Goal: Transaction & Acquisition: Obtain resource

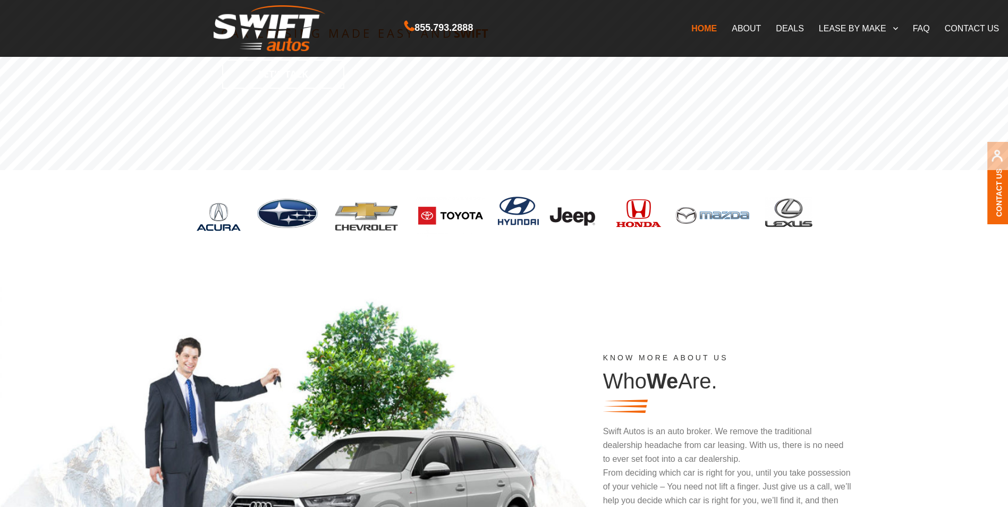
scroll to position [266, 0]
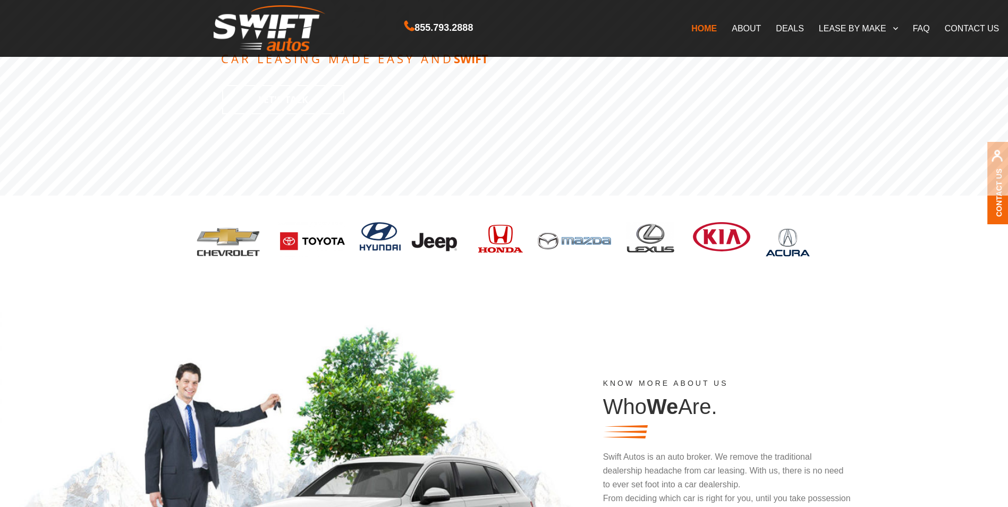
click at [501, 236] on img at bounding box center [500, 240] width 49 height 37
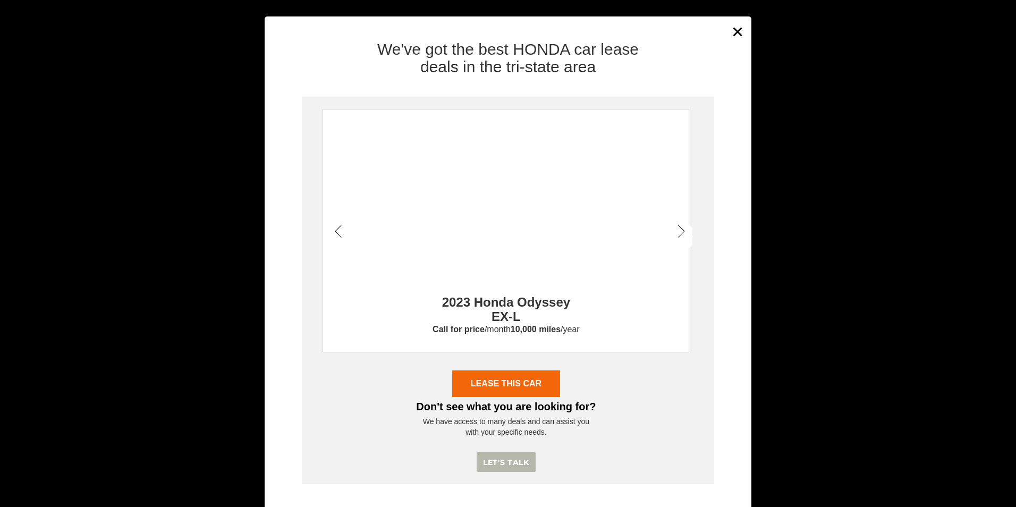
click at [335, 227] on icon at bounding box center [338, 232] width 7 height 15
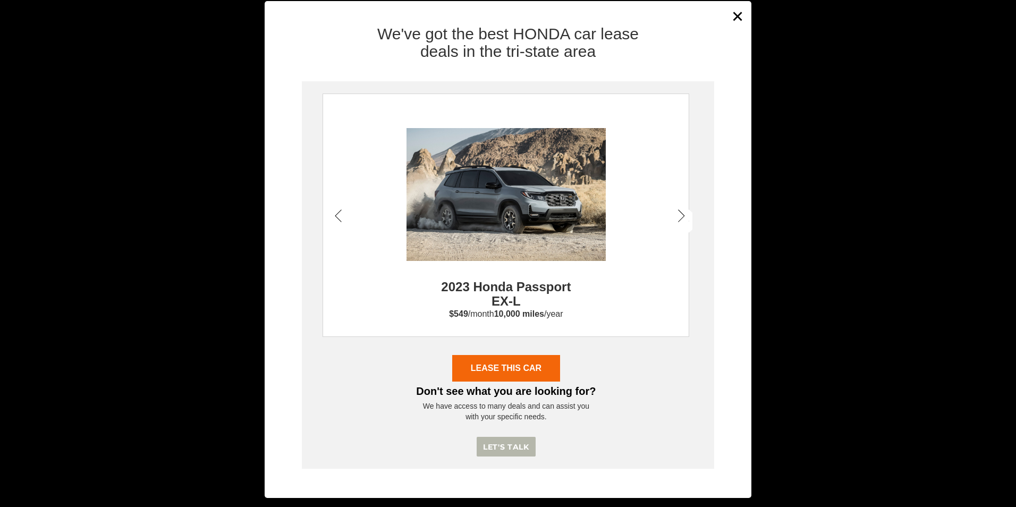
scroll to position [22, 0]
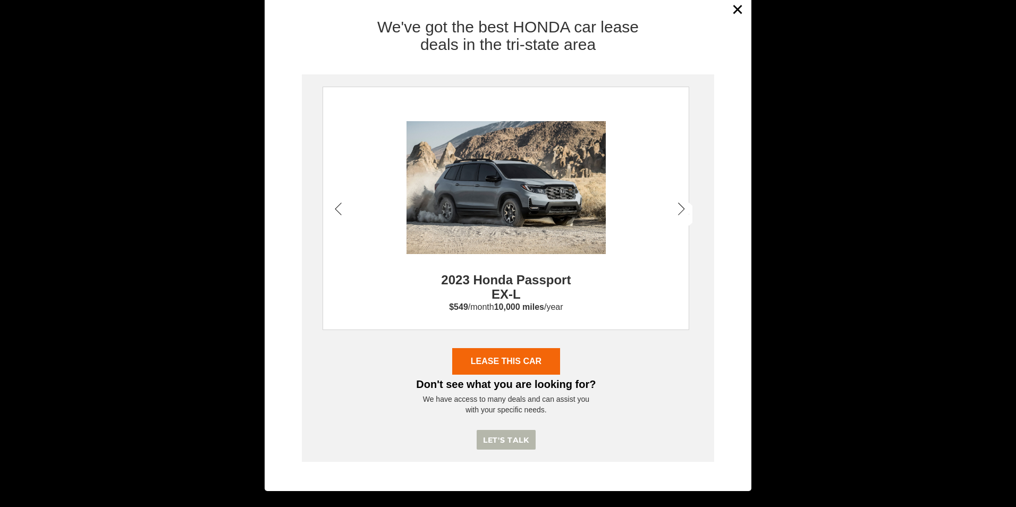
click at [678, 211] on icon at bounding box center [681, 209] width 7 height 15
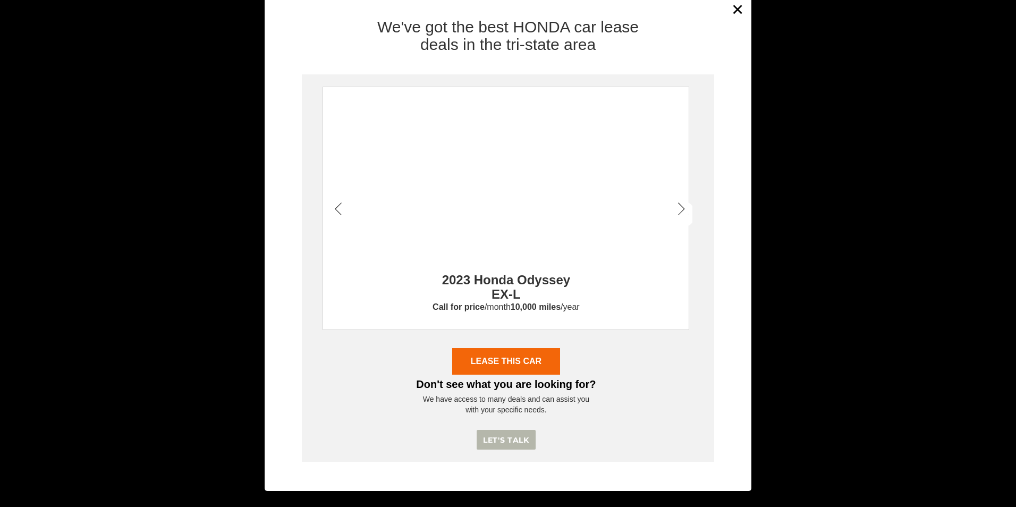
click at [678, 211] on icon at bounding box center [681, 209] width 7 height 15
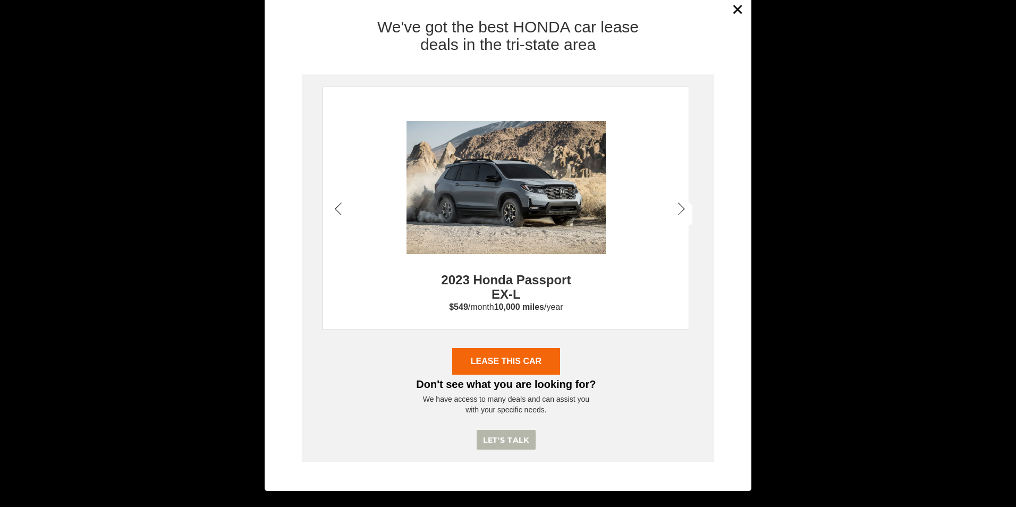
click at [678, 211] on icon at bounding box center [681, 209] width 7 height 15
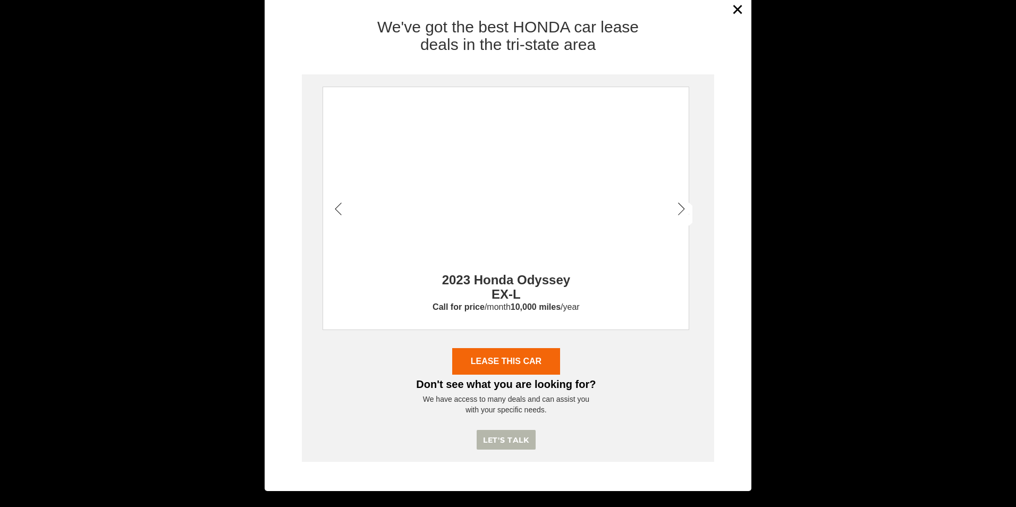
click at [678, 211] on icon at bounding box center [681, 209] width 7 height 15
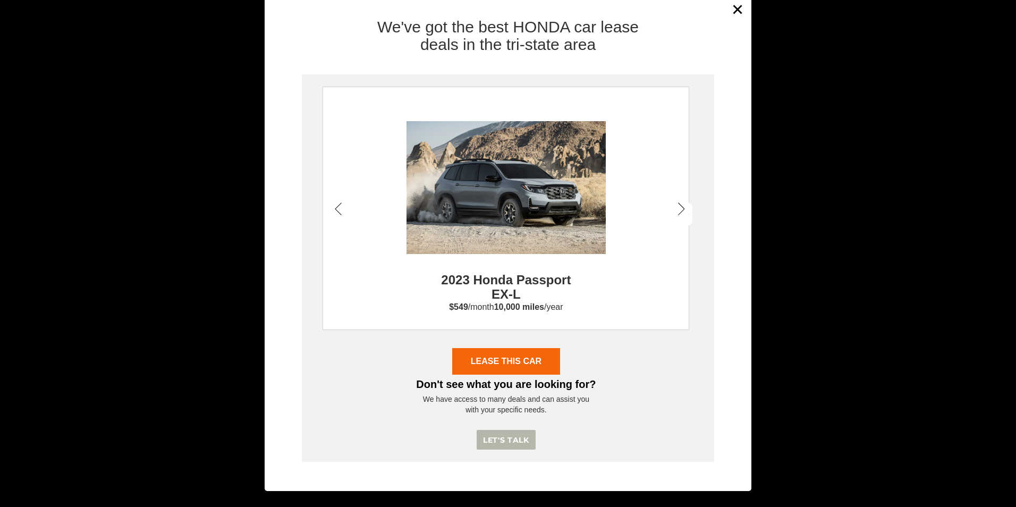
click at [678, 211] on icon at bounding box center [681, 209] width 7 height 15
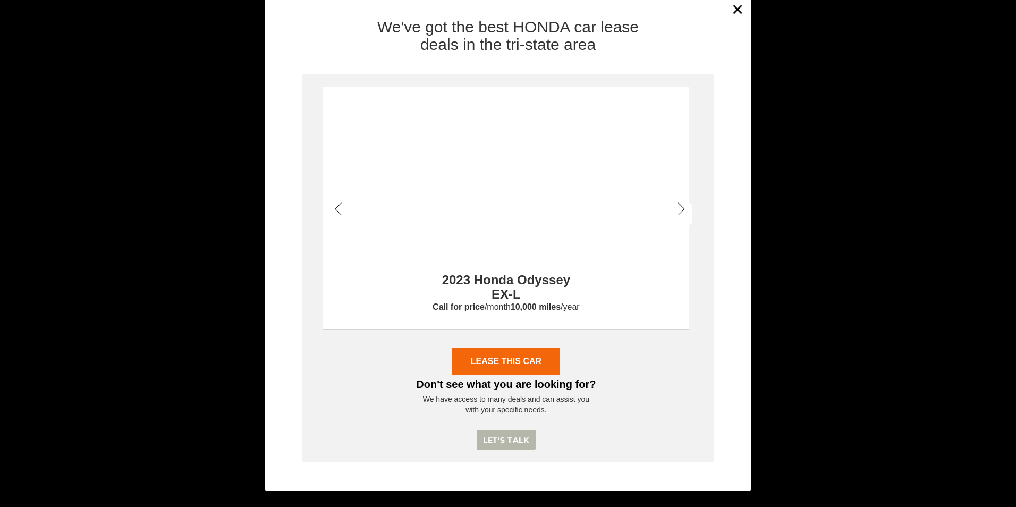
click at [678, 211] on icon at bounding box center [681, 209] width 7 height 15
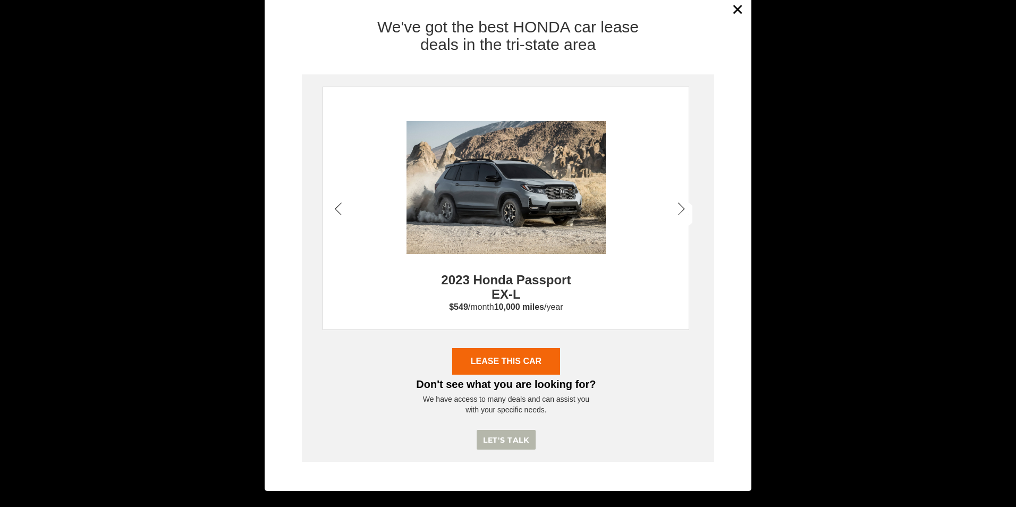
click at [678, 211] on icon at bounding box center [681, 209] width 7 height 15
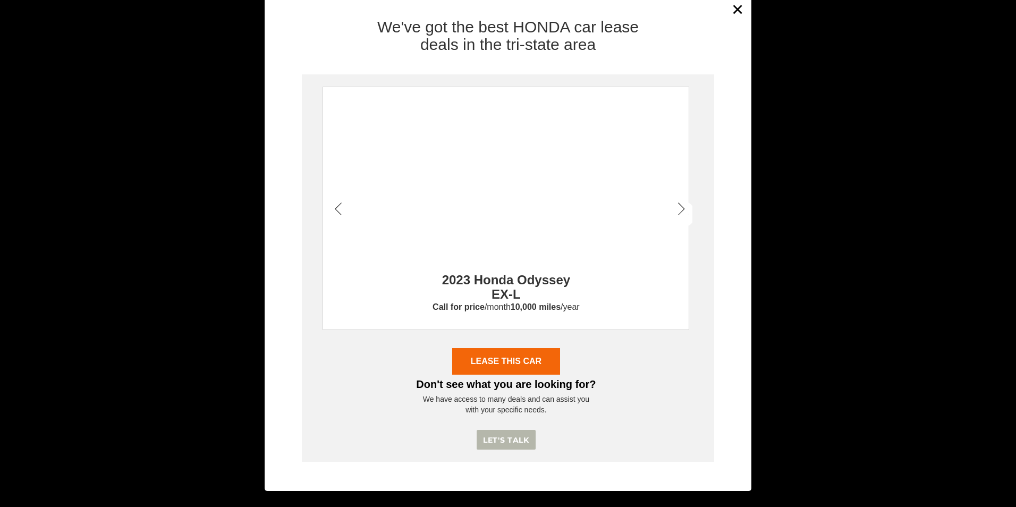
click at [678, 203] on icon at bounding box center [681, 209] width 7 height 15
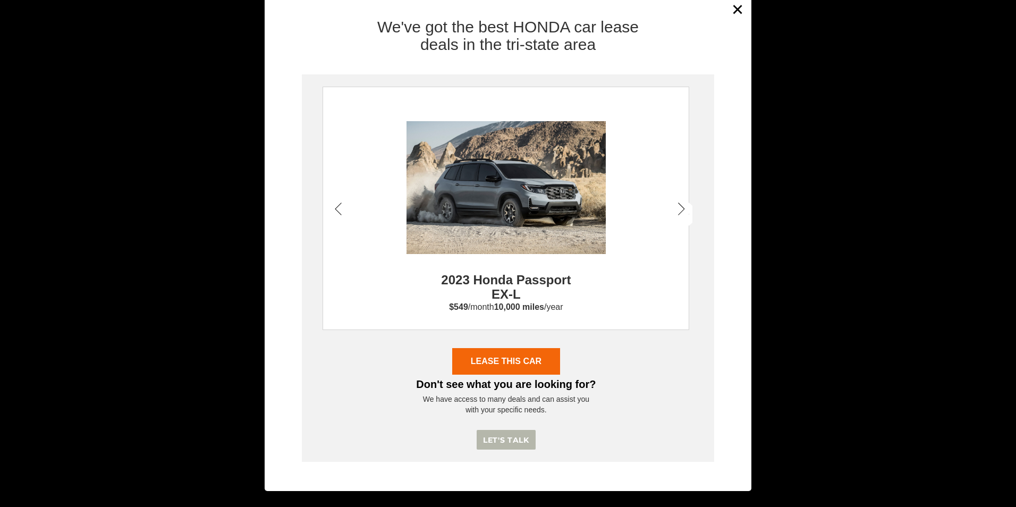
click at [678, 203] on icon at bounding box center [681, 209] width 7 height 15
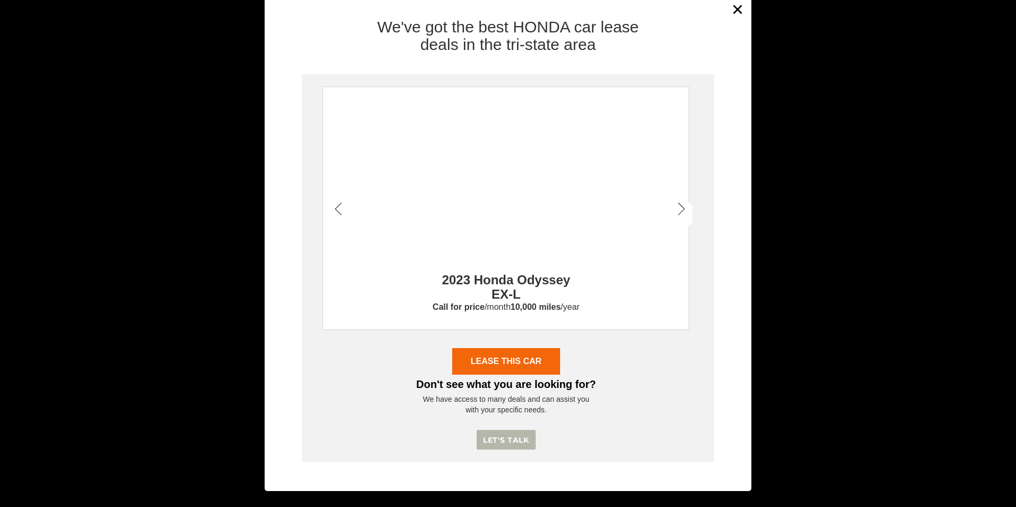
click at [678, 203] on icon at bounding box center [681, 209] width 7 height 15
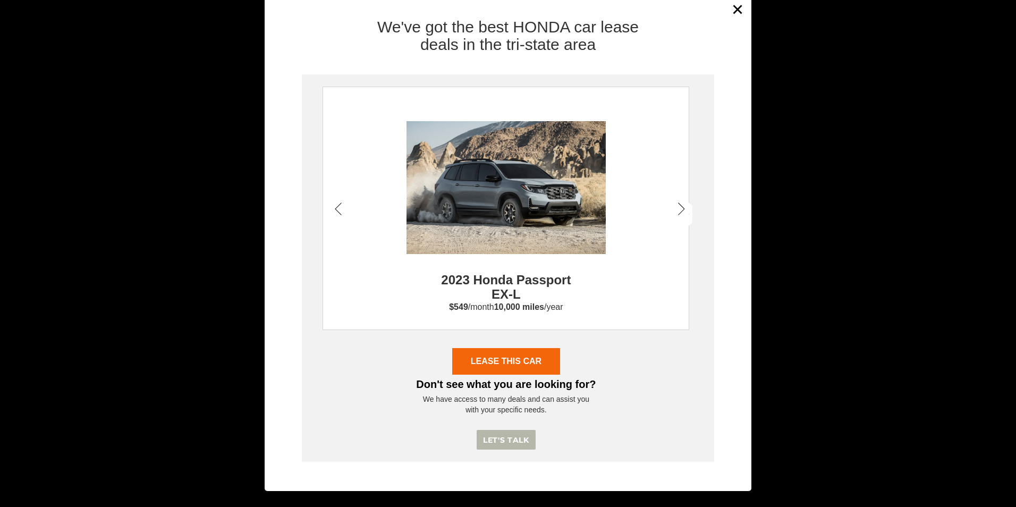
click at [678, 203] on icon at bounding box center [681, 209] width 7 height 15
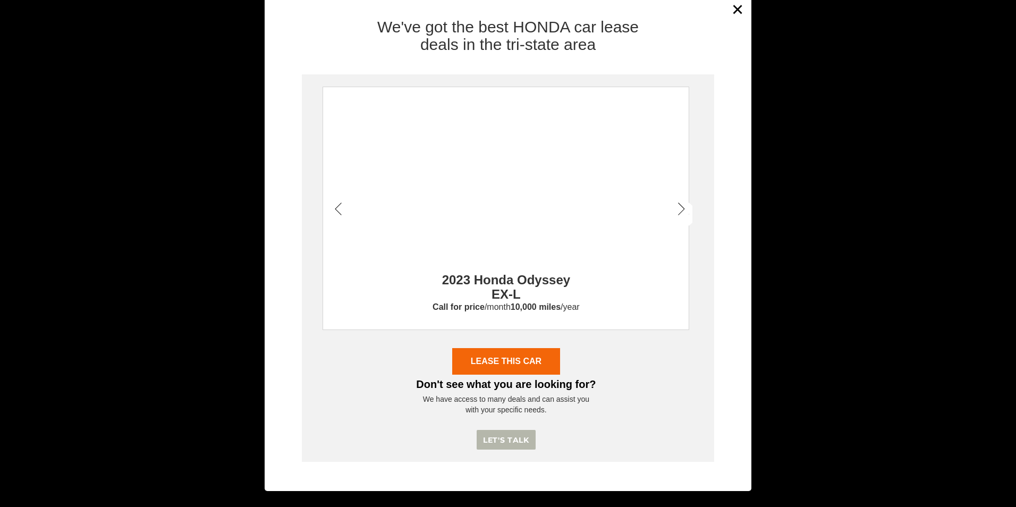
click at [678, 203] on icon at bounding box center [681, 209] width 7 height 15
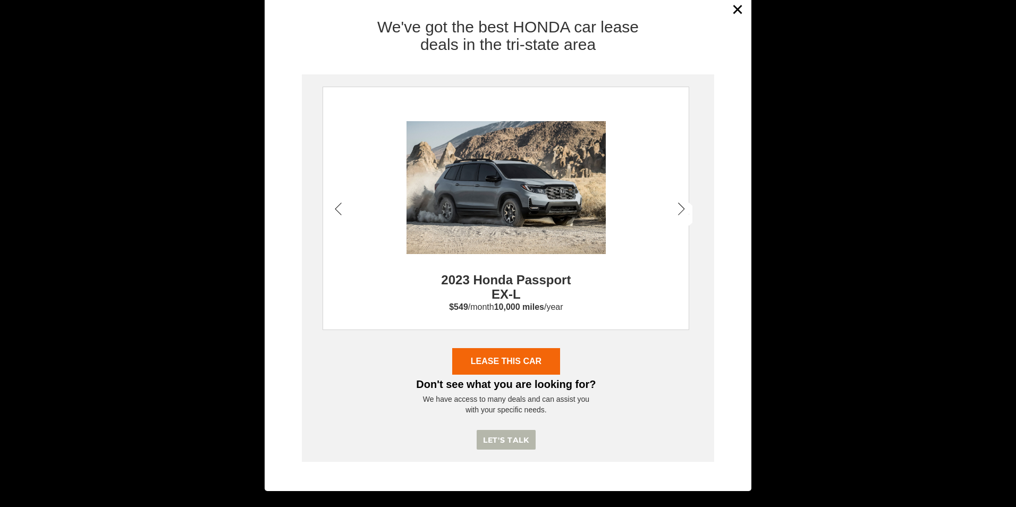
click at [678, 203] on icon at bounding box center [681, 209] width 7 height 15
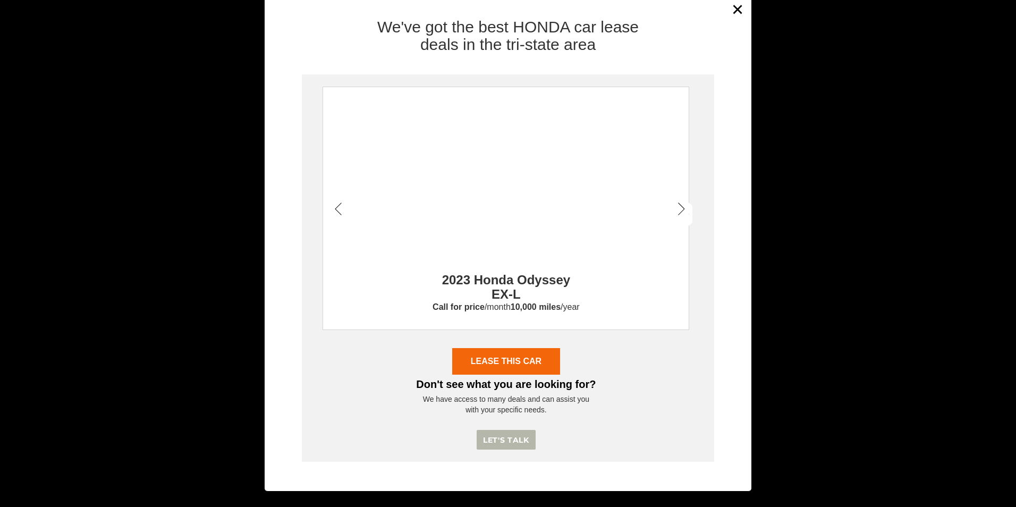
click at [678, 203] on icon at bounding box center [681, 209] width 7 height 15
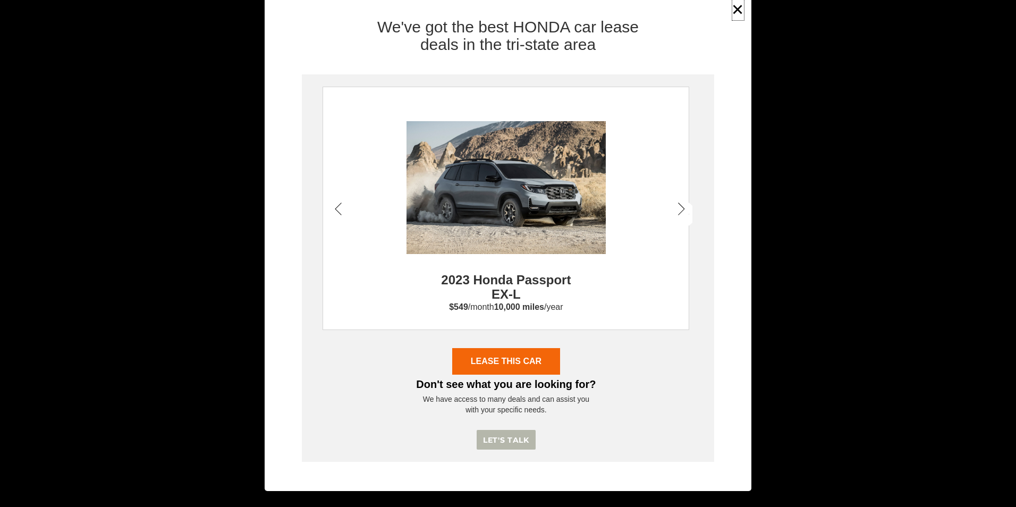
click at [730, 6] on button "×" at bounding box center [738, 9] width 16 height 26
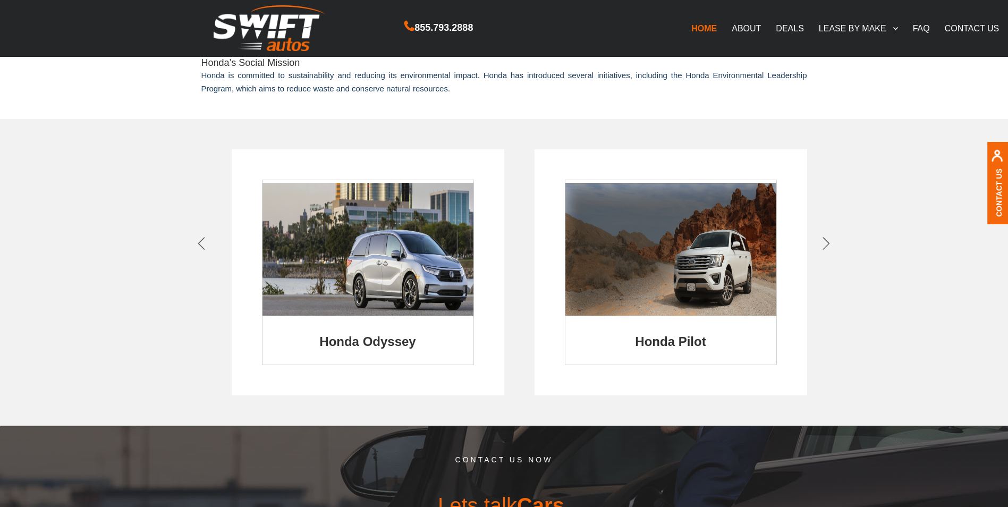
scroll to position [478, 0]
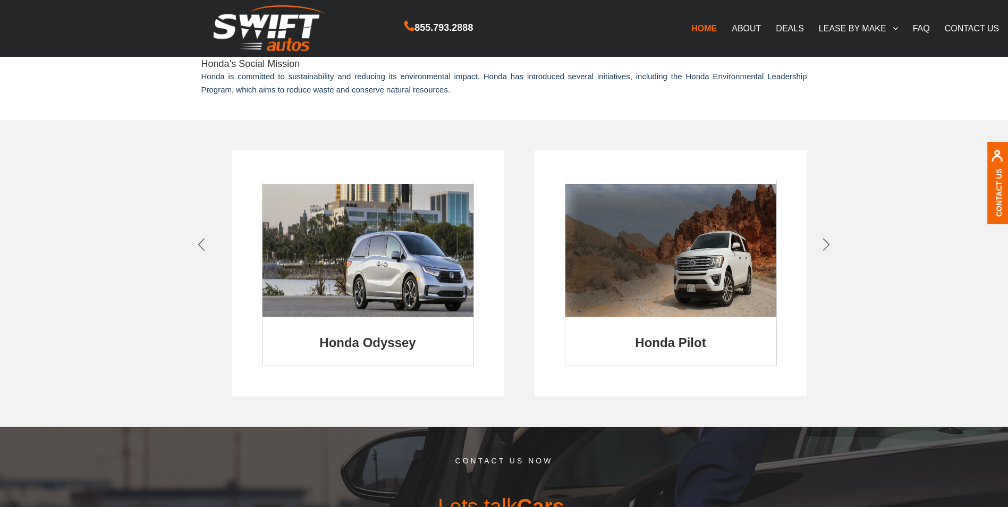
click at [824, 240] on icon at bounding box center [825, 245] width 7 height 15
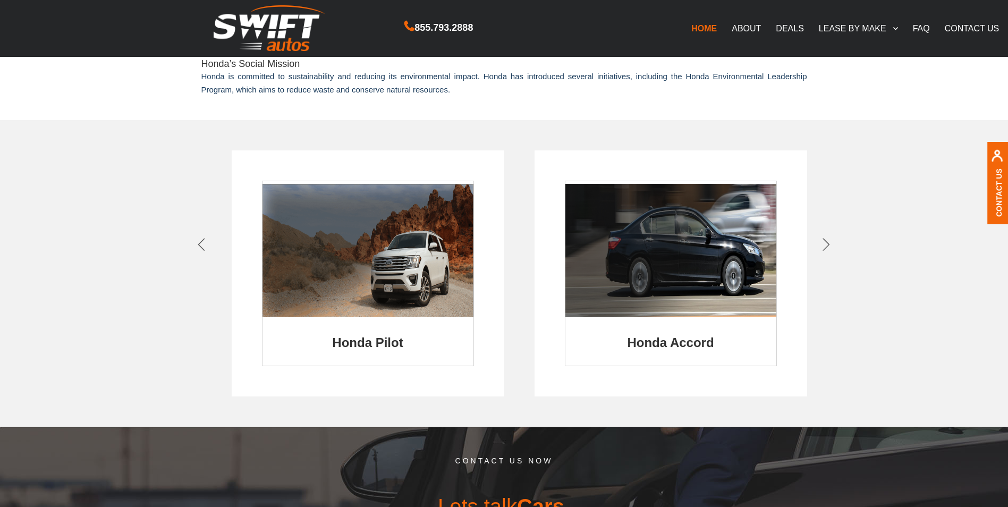
click at [825, 240] on icon at bounding box center [825, 245] width 7 height 15
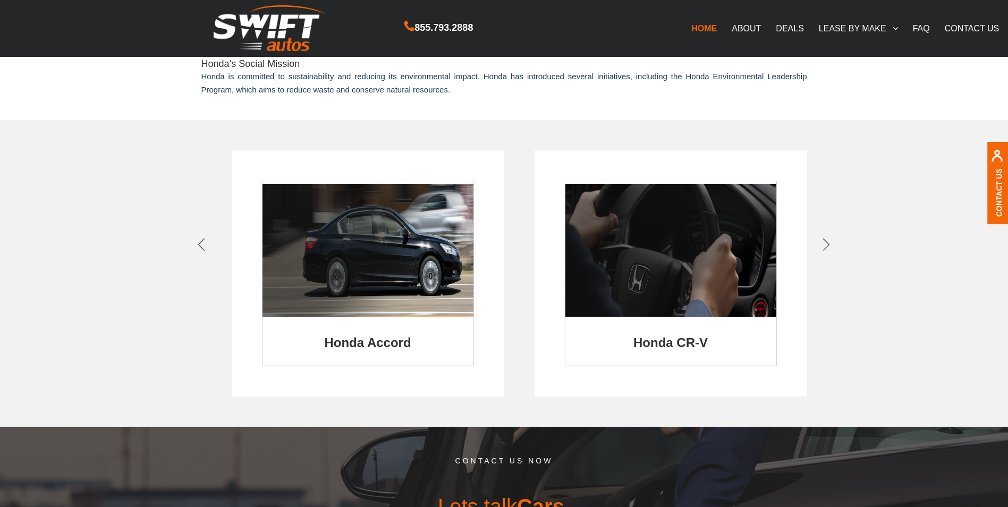
click at [732, 259] on img at bounding box center [670, 250] width 211 height 133
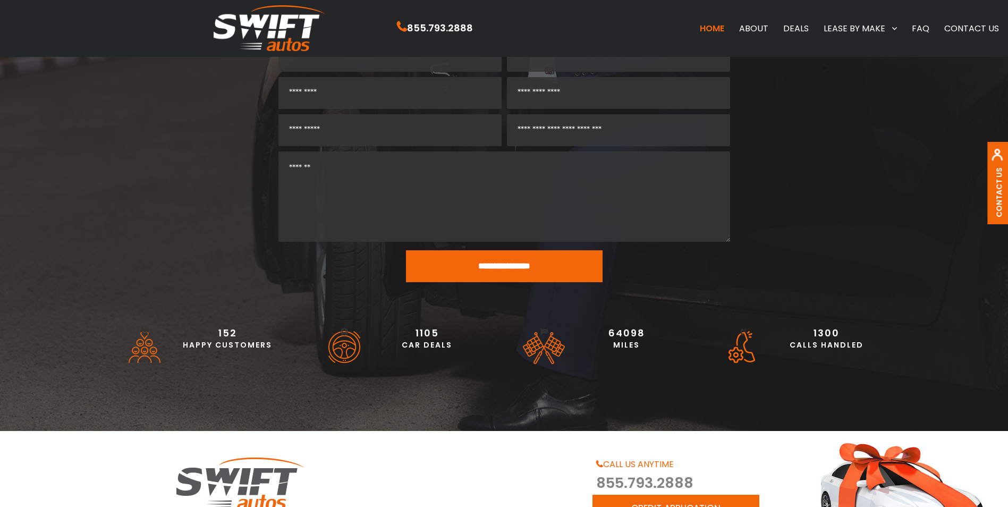
scroll to position [2484, 0]
